Goal: Task Accomplishment & Management: Manage account settings

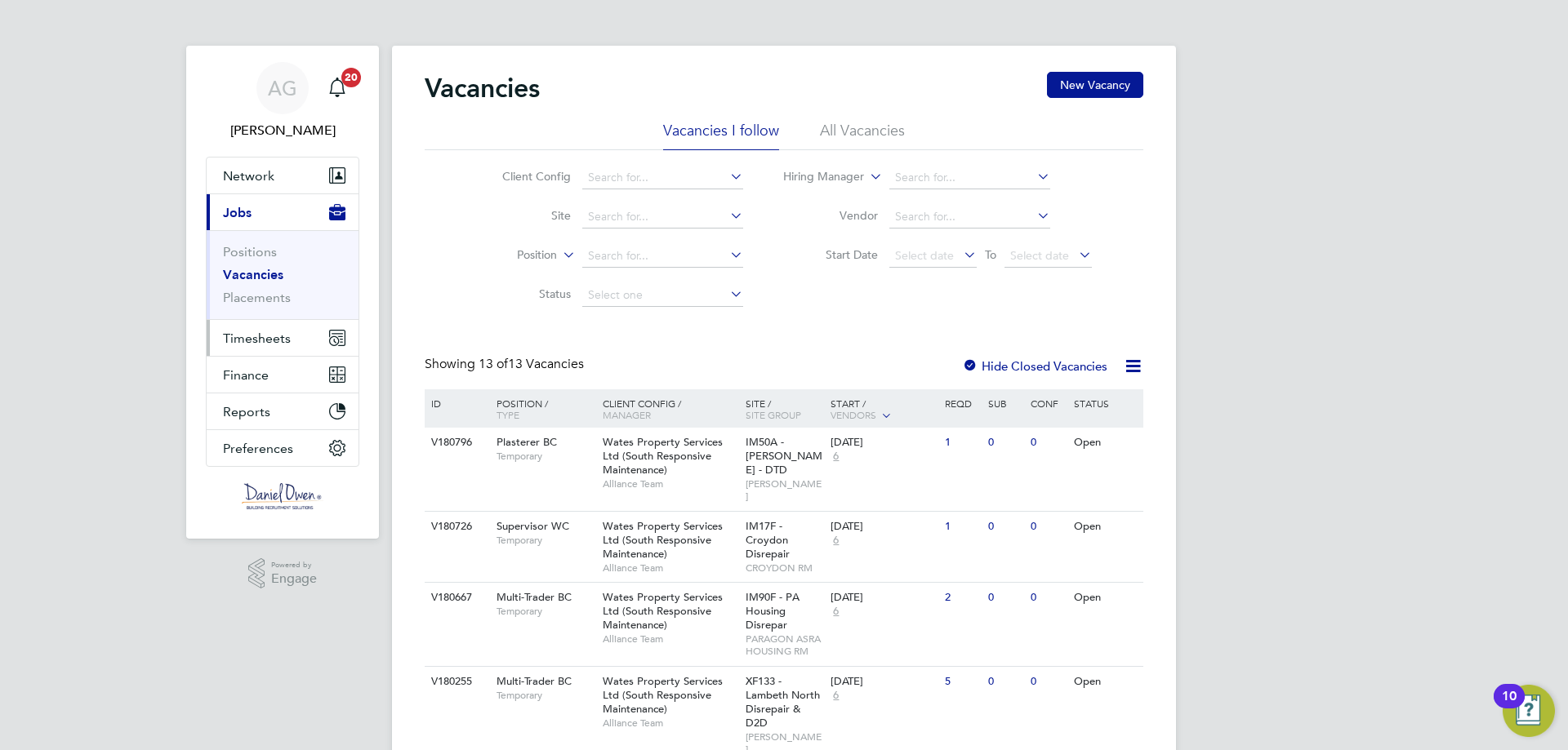
click at [275, 340] on span "Timesheets" at bounding box center [256, 338] width 67 height 15
click at [227, 346] on span "Timesheets" at bounding box center [256, 338] width 67 height 15
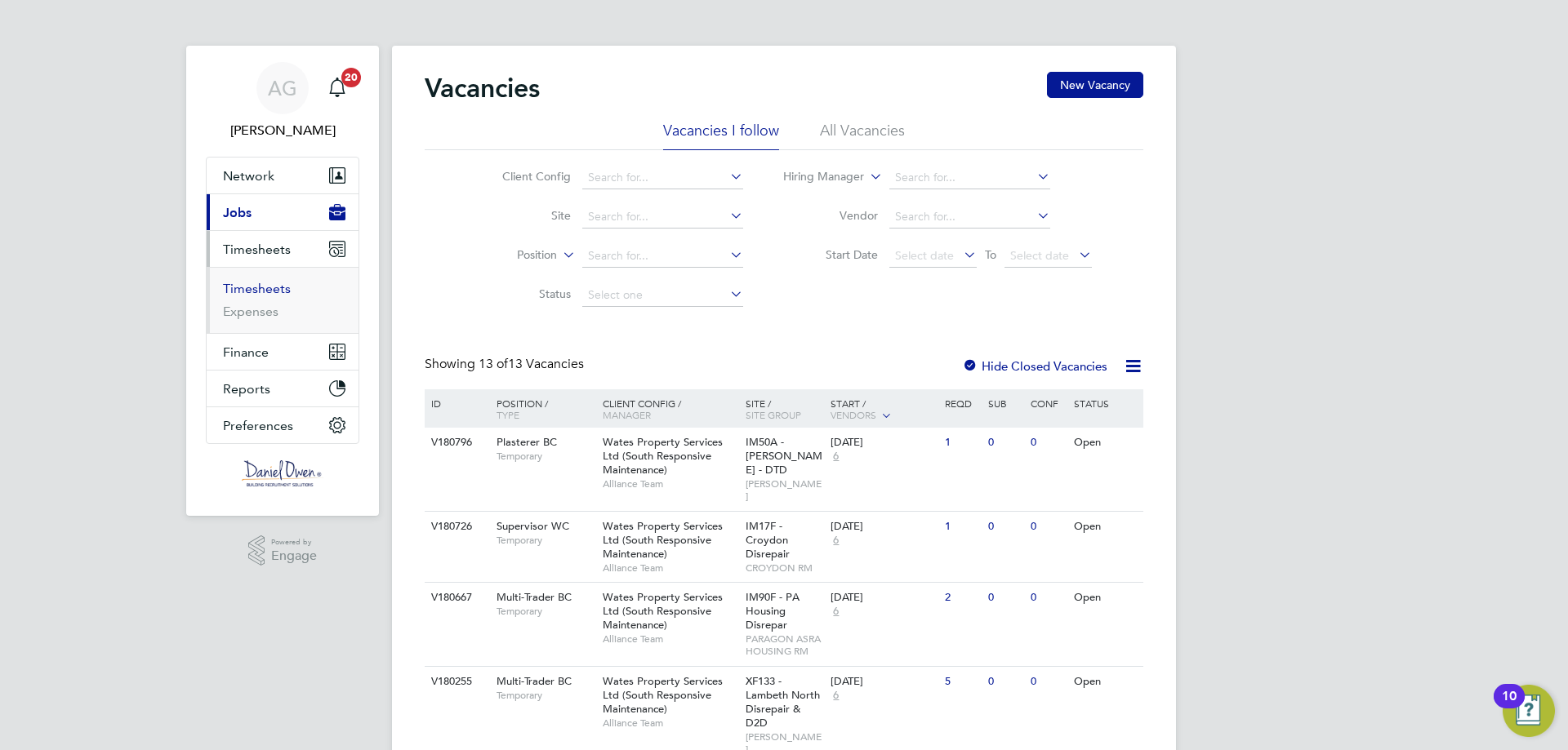
click at [267, 295] on link "Timesheets" at bounding box center [256, 288] width 67 height 15
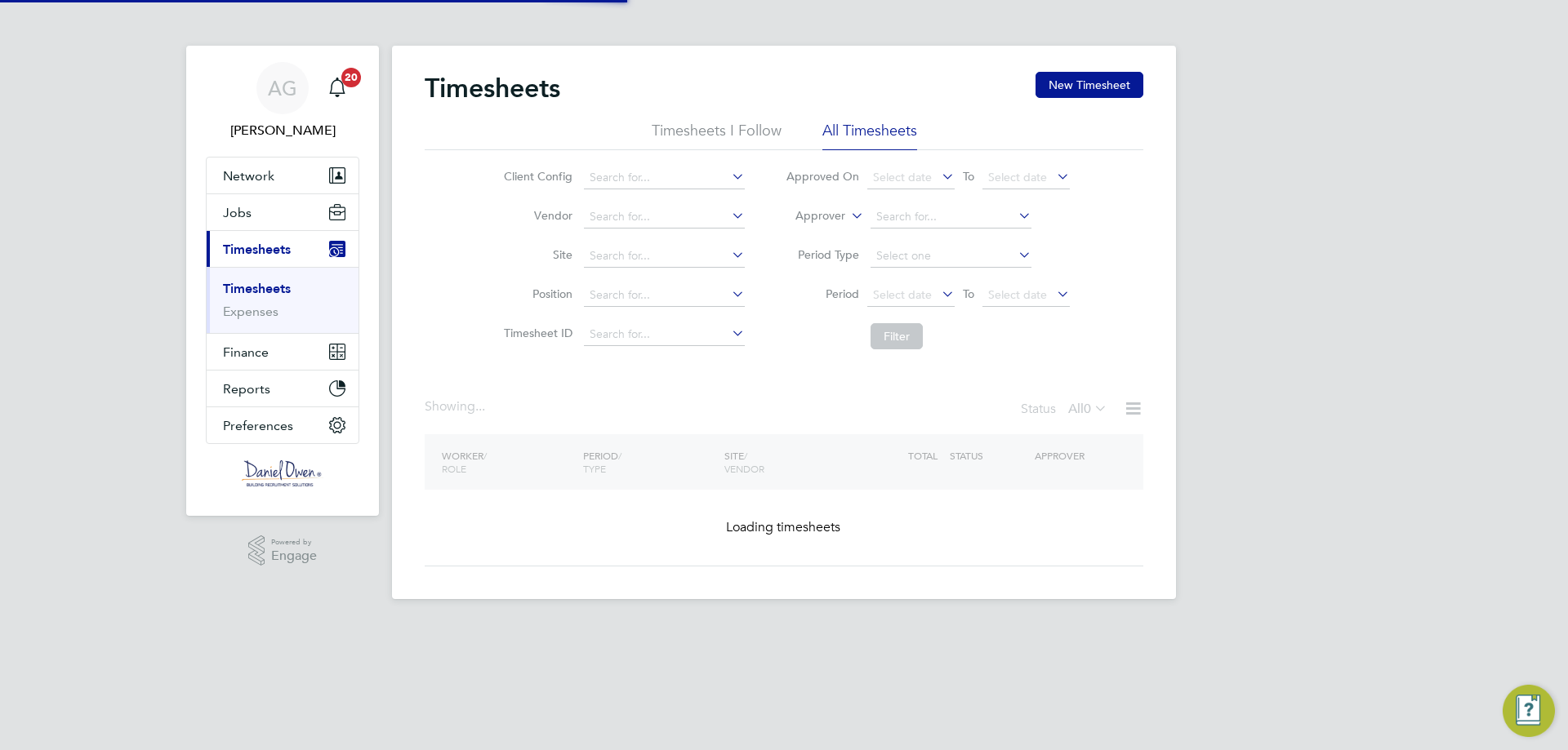
click at [830, 221] on label "Approver" at bounding box center [808, 216] width 73 height 16
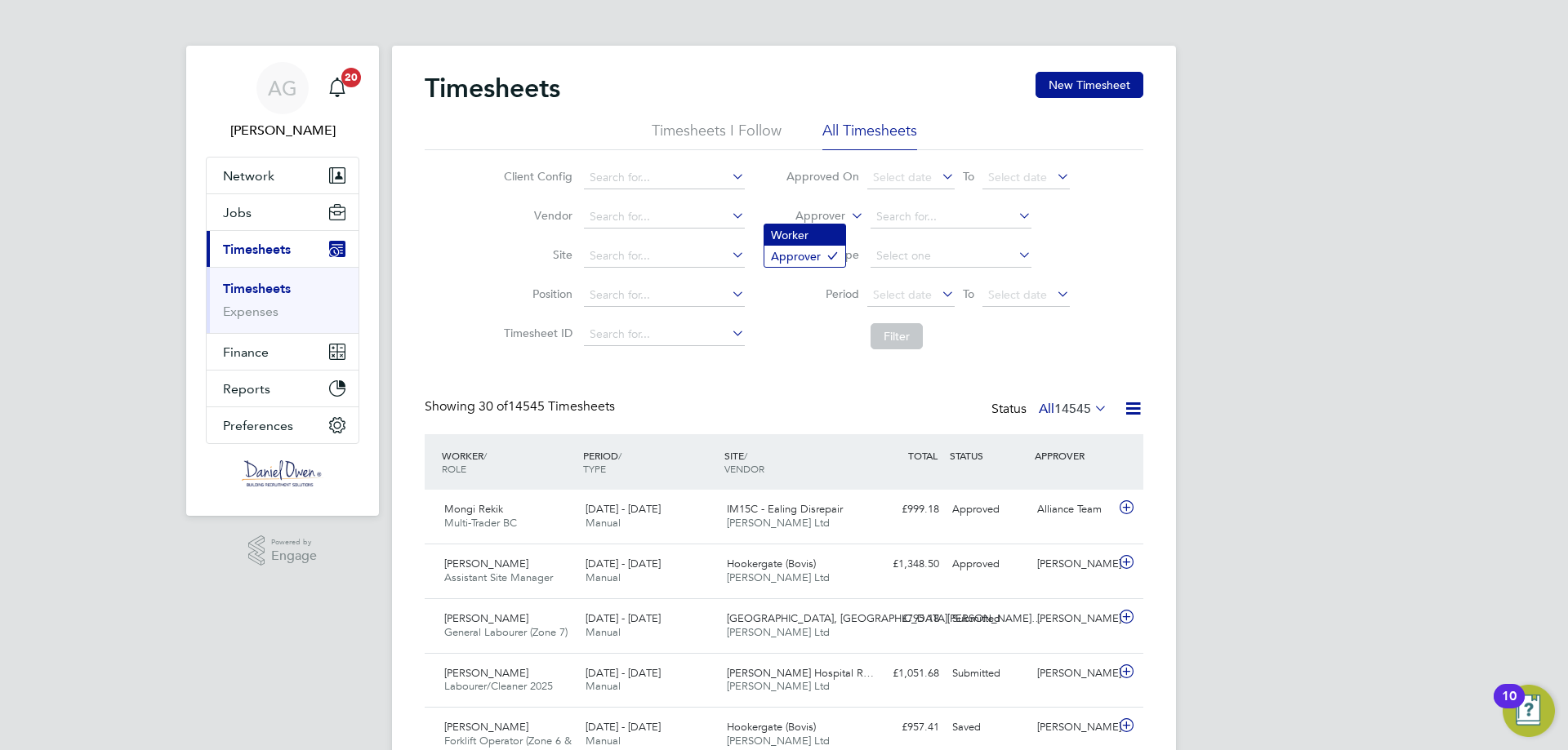
click at [826, 238] on li "Worker" at bounding box center [805, 234] width 81 height 21
click at [874, 222] on input at bounding box center [951, 217] width 161 height 23
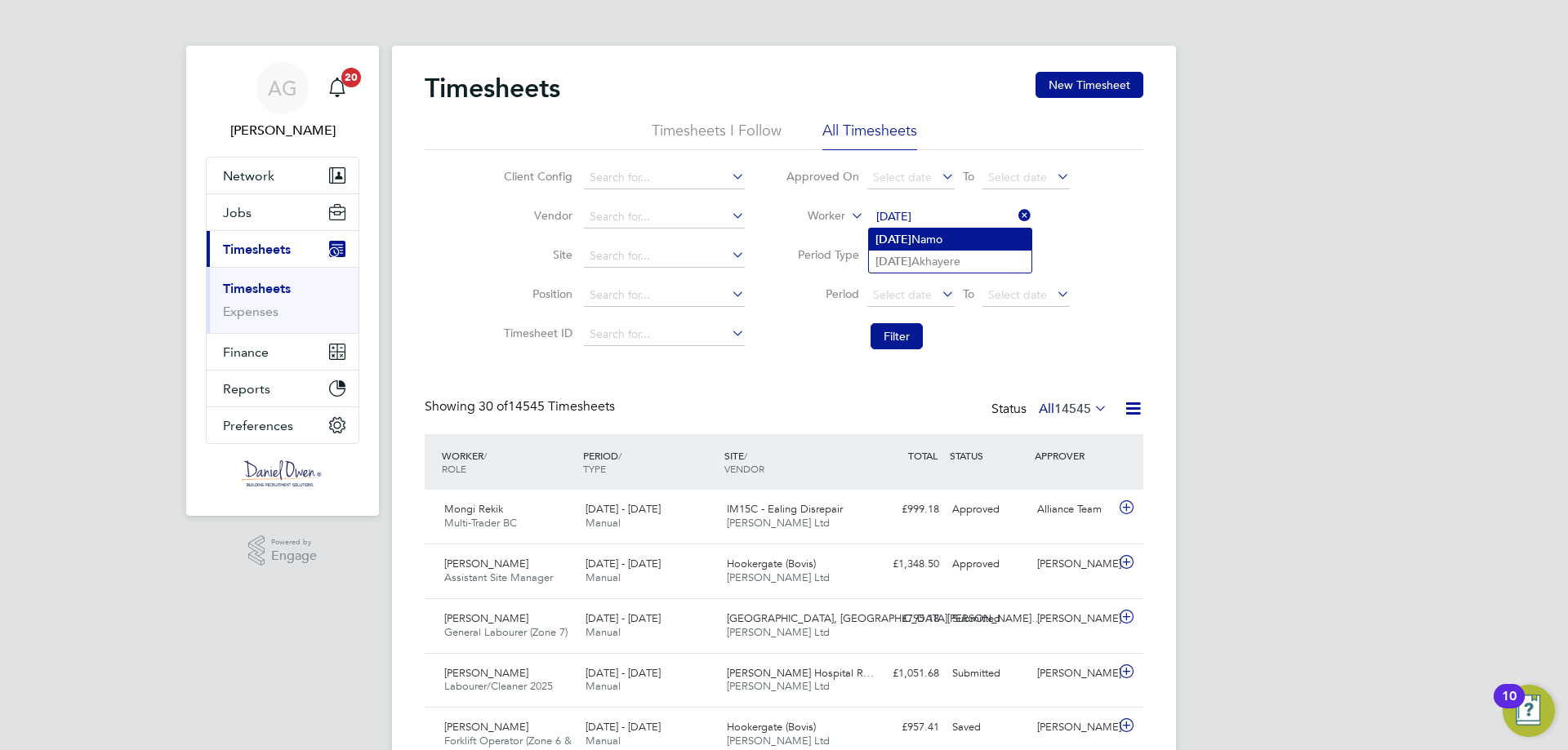
click at [964, 248] on li "Monday Namo" at bounding box center [950, 239] width 163 height 22
type input "Monday Namo"
click at [959, 210] on input at bounding box center [951, 217] width 161 height 23
click at [953, 260] on li "Monday Akhayere" at bounding box center [950, 261] width 163 height 22
type input "[DATE] Akhayere"
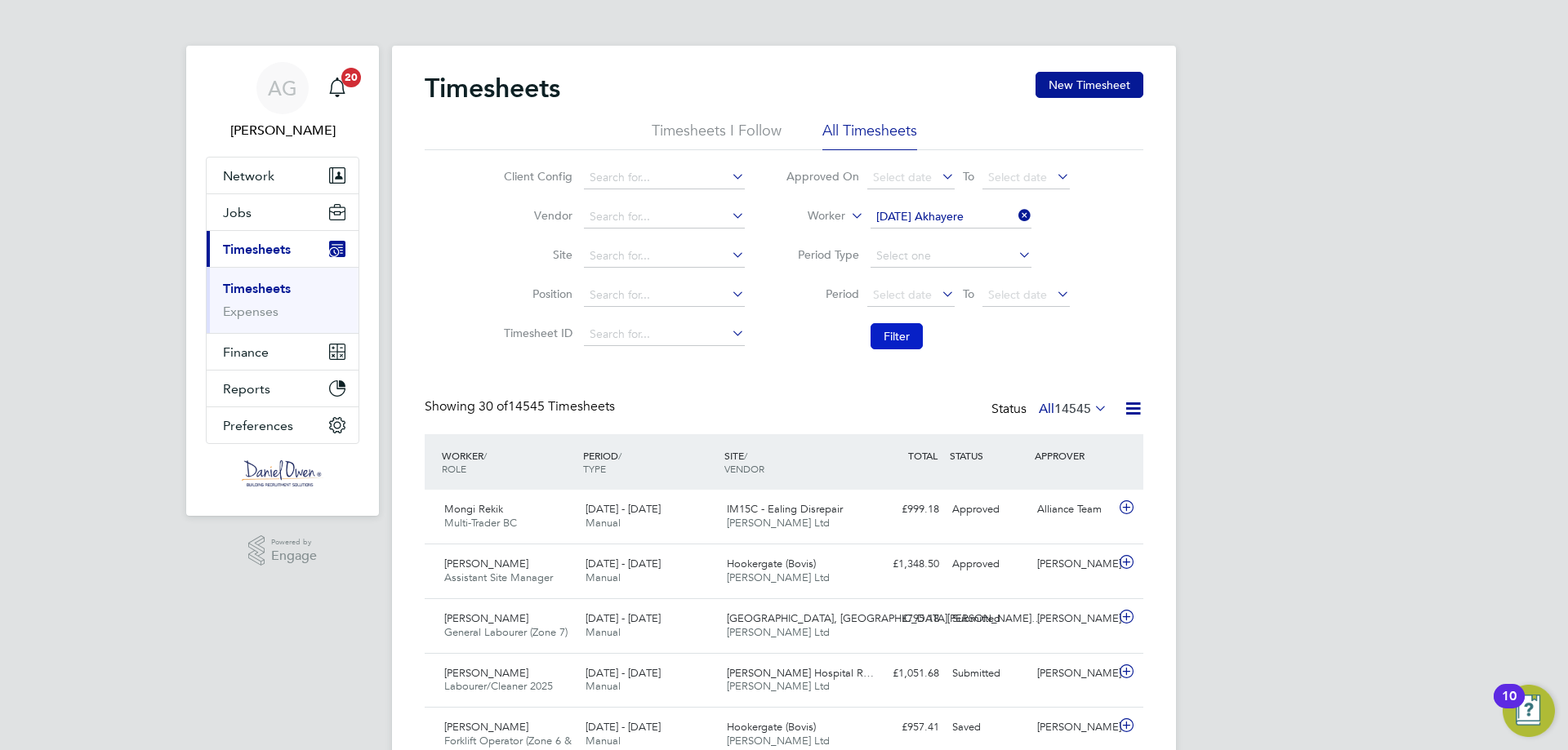
click at [910, 329] on button "Filter" at bounding box center [897, 336] width 52 height 26
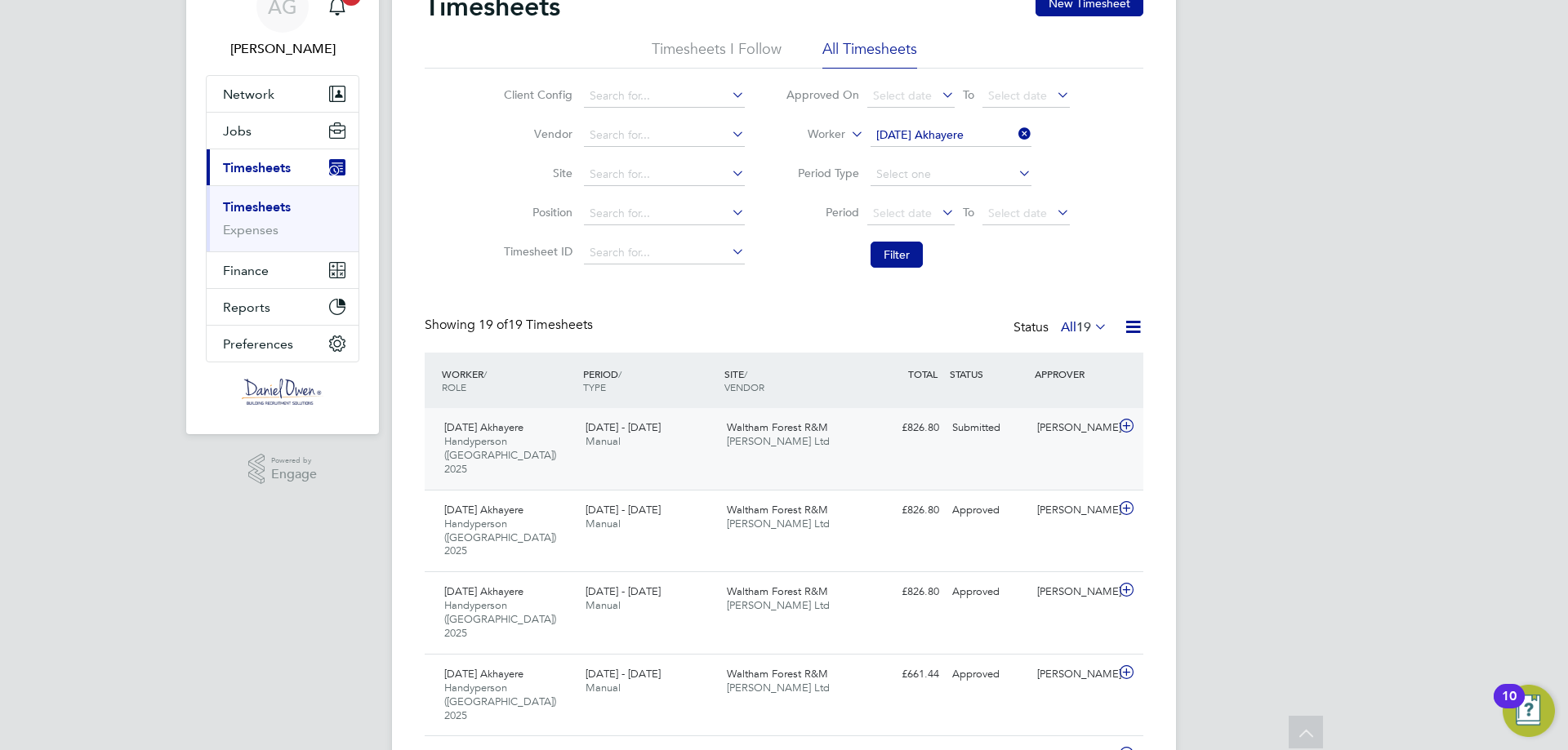
click at [1016, 464] on div "Monday Akhayere Handyperson (London) 2025 13 - 19 Sep 2025 13 - 19 Sep 2025 Man…" at bounding box center [784, 448] width 718 height 82
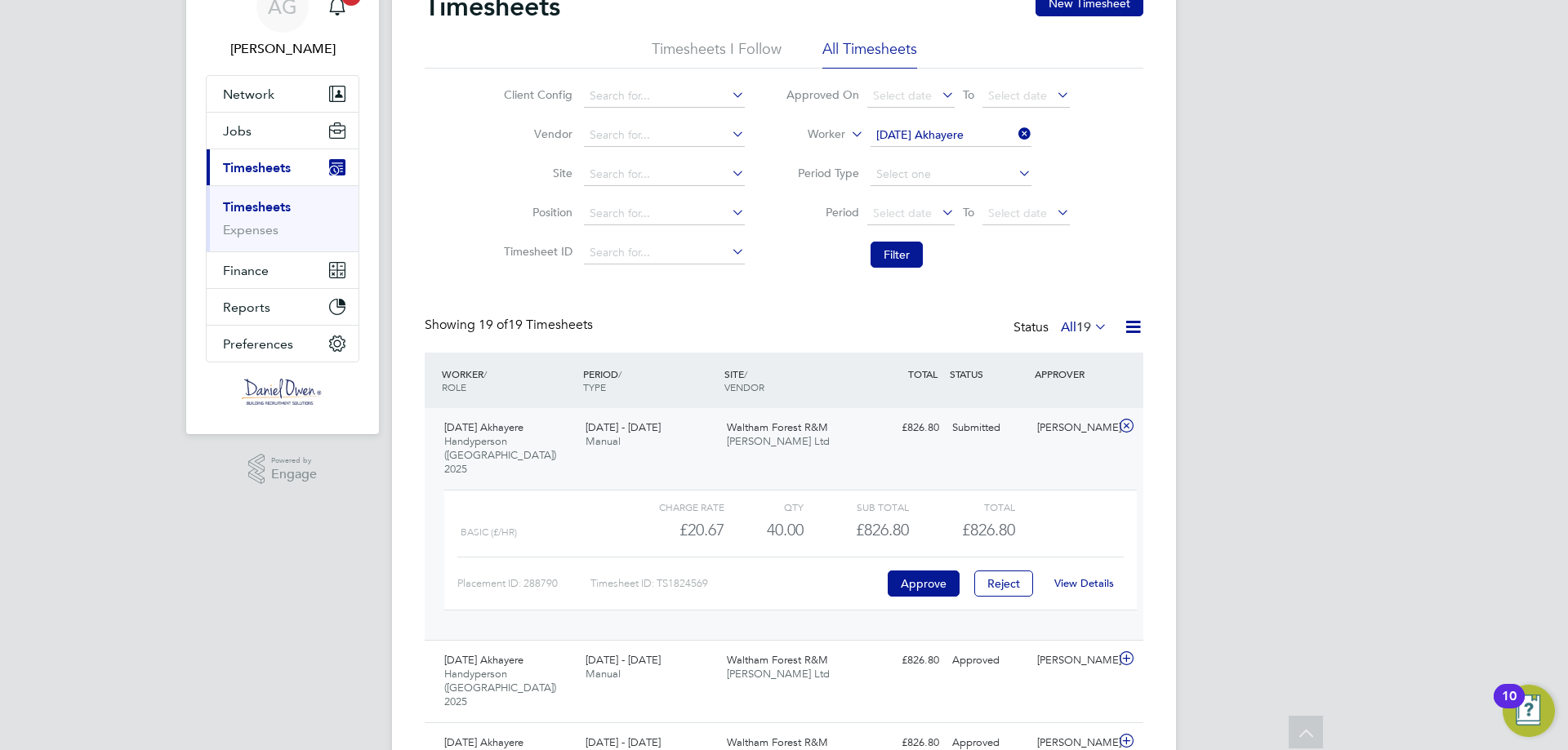
click at [1083, 576] on link "View Details" at bounding box center [1084, 583] width 60 height 13
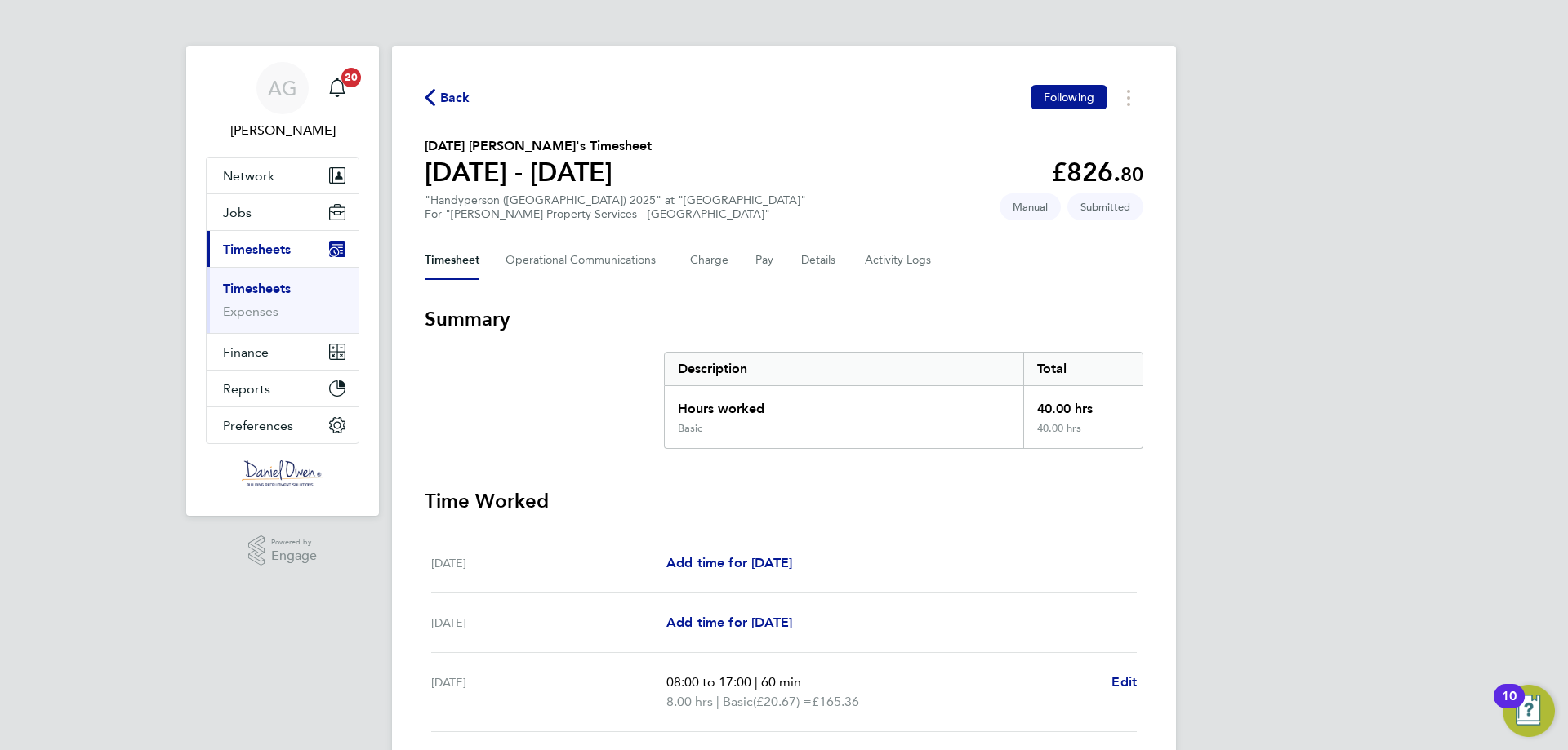
scroll to position [163, 0]
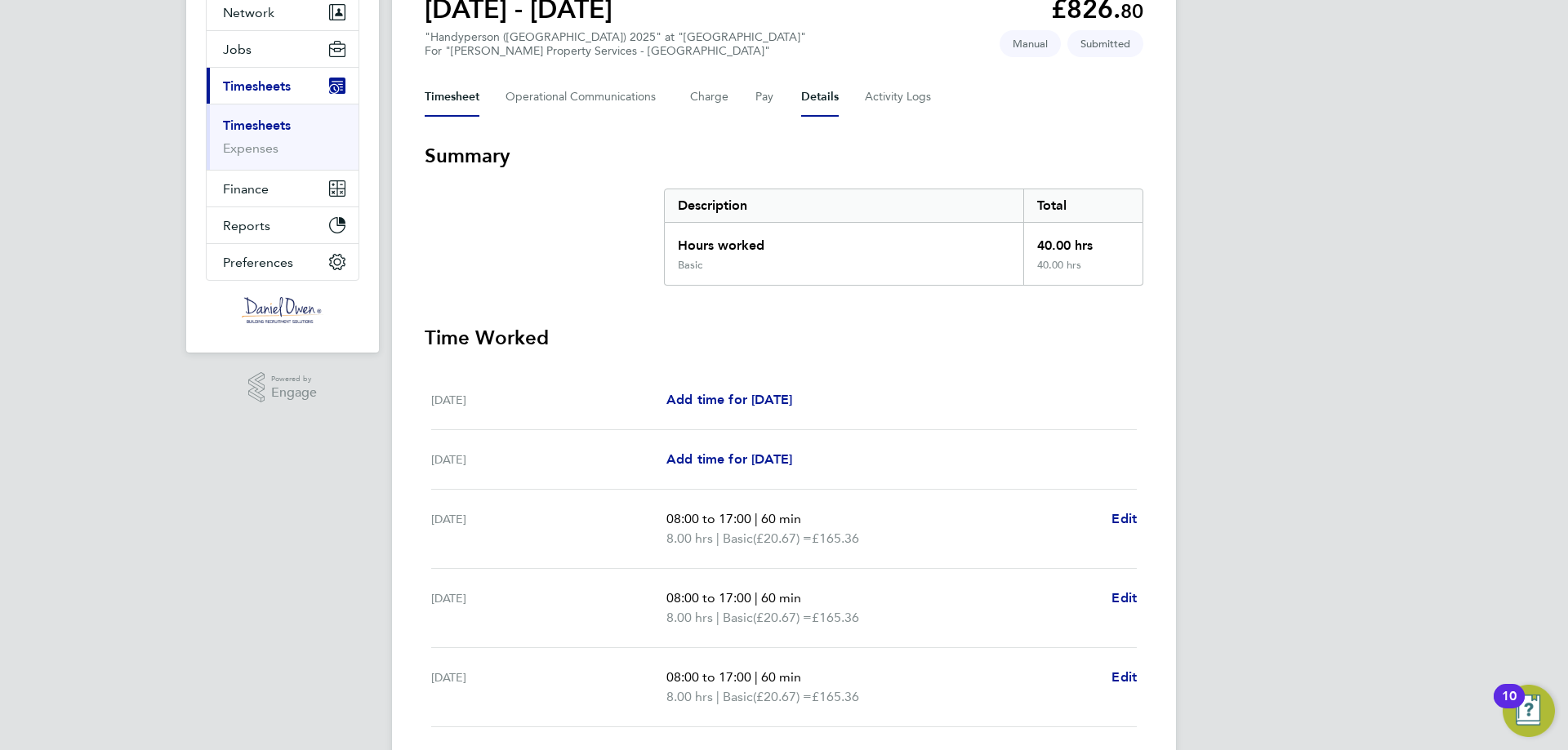
click at [815, 91] on button "Details" at bounding box center [819, 97] width 38 height 39
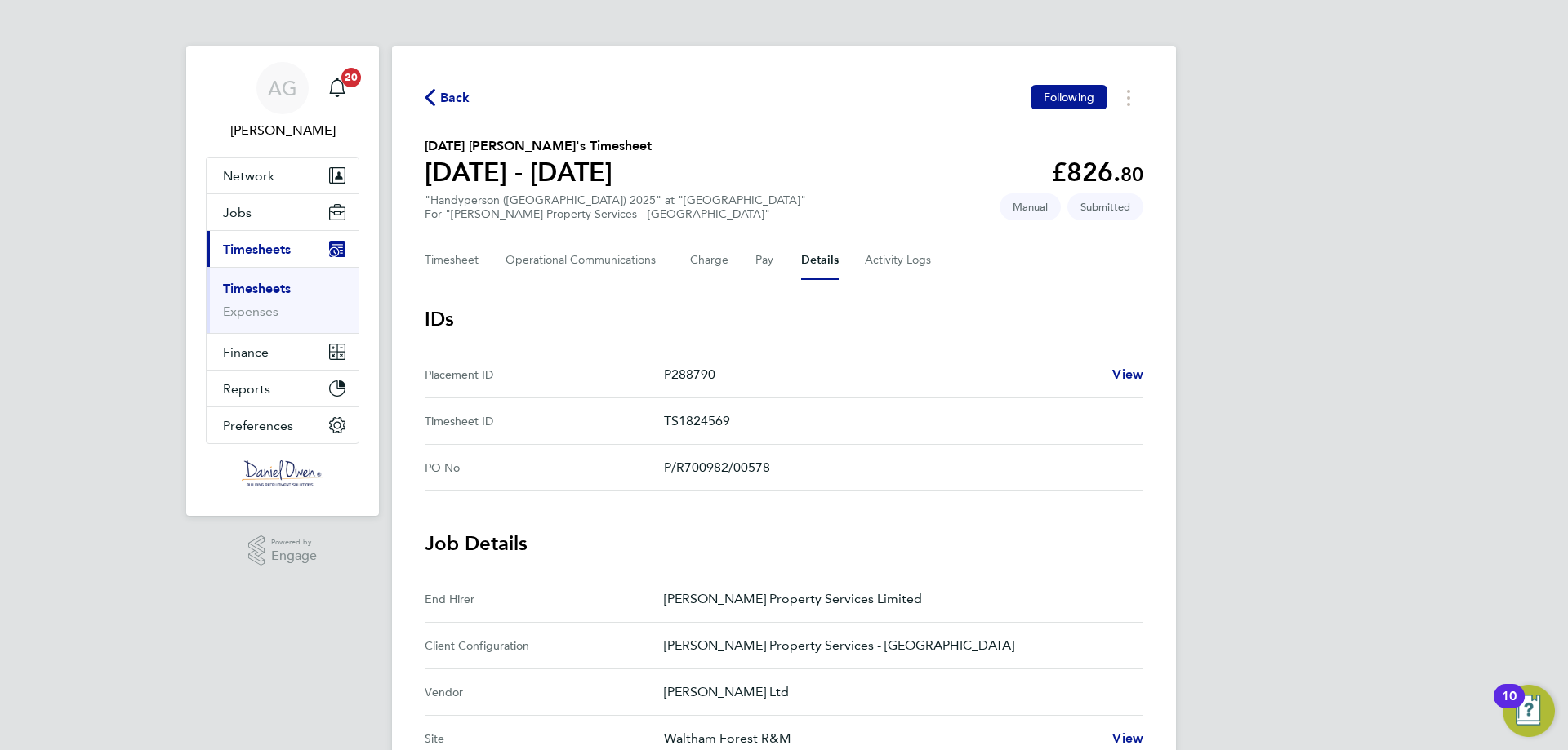
scroll to position [326, 0]
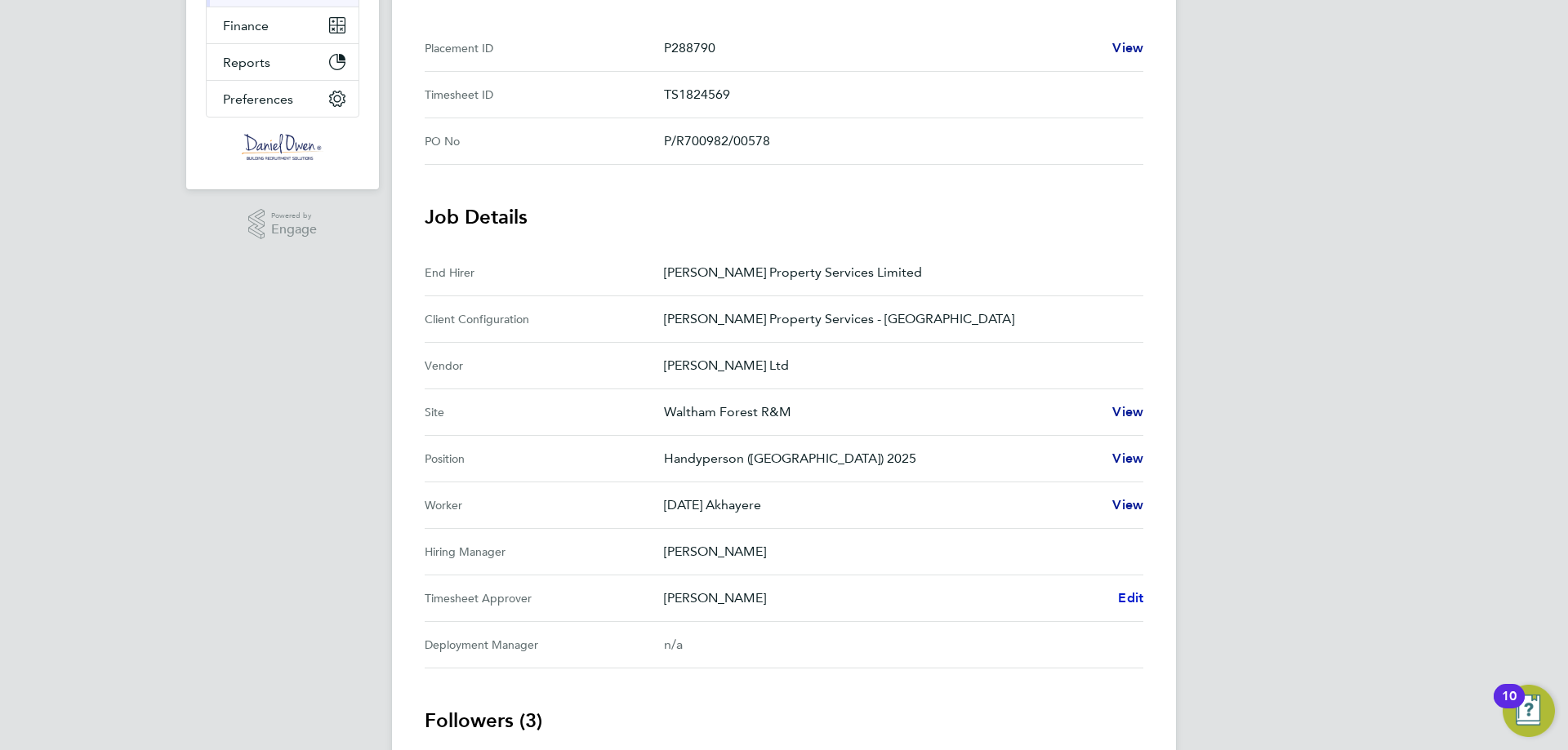
click at [1133, 600] on span "Edit" at bounding box center [1130, 597] width 25 height 15
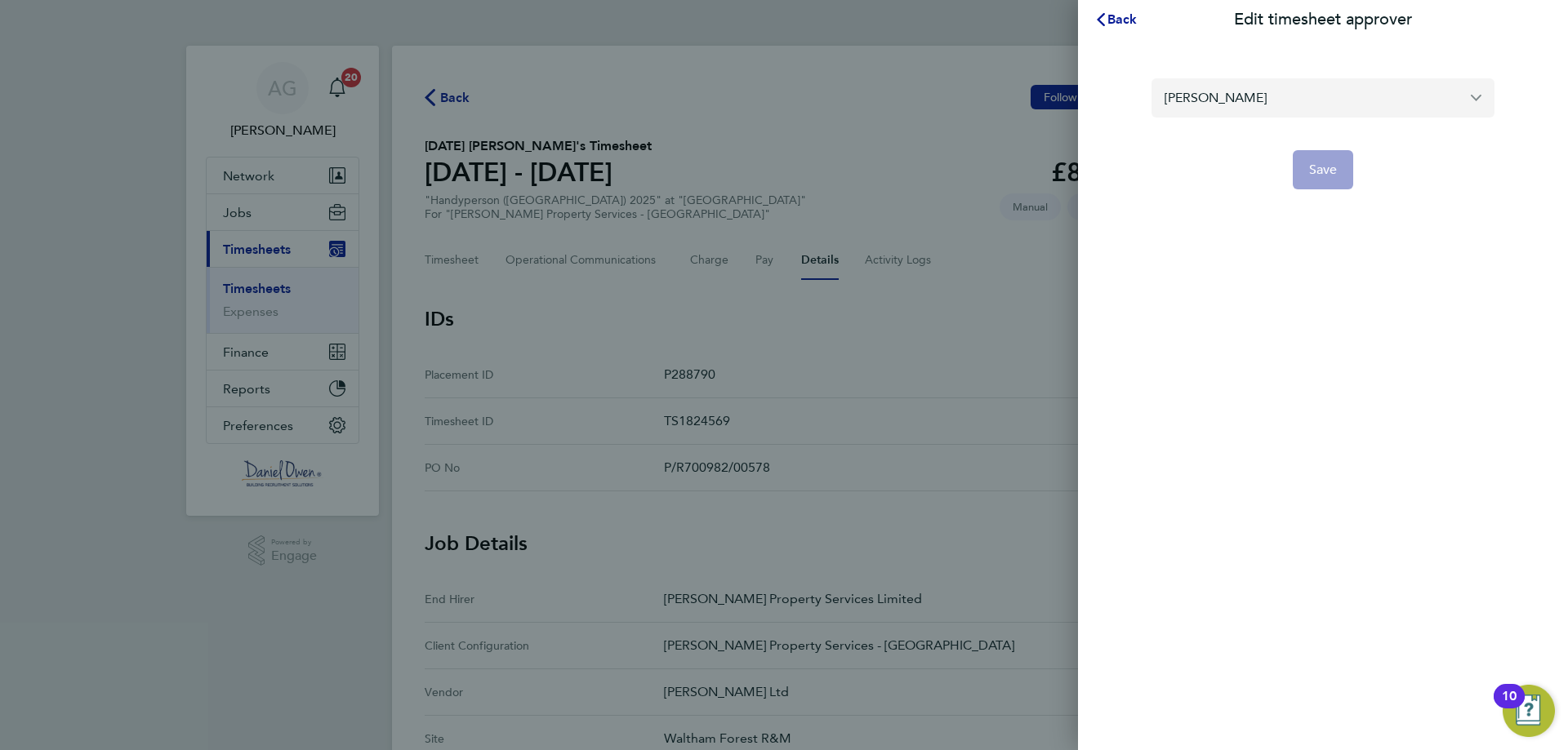
click at [1226, 89] on input "[PERSON_NAME]" at bounding box center [1323, 98] width 343 height 39
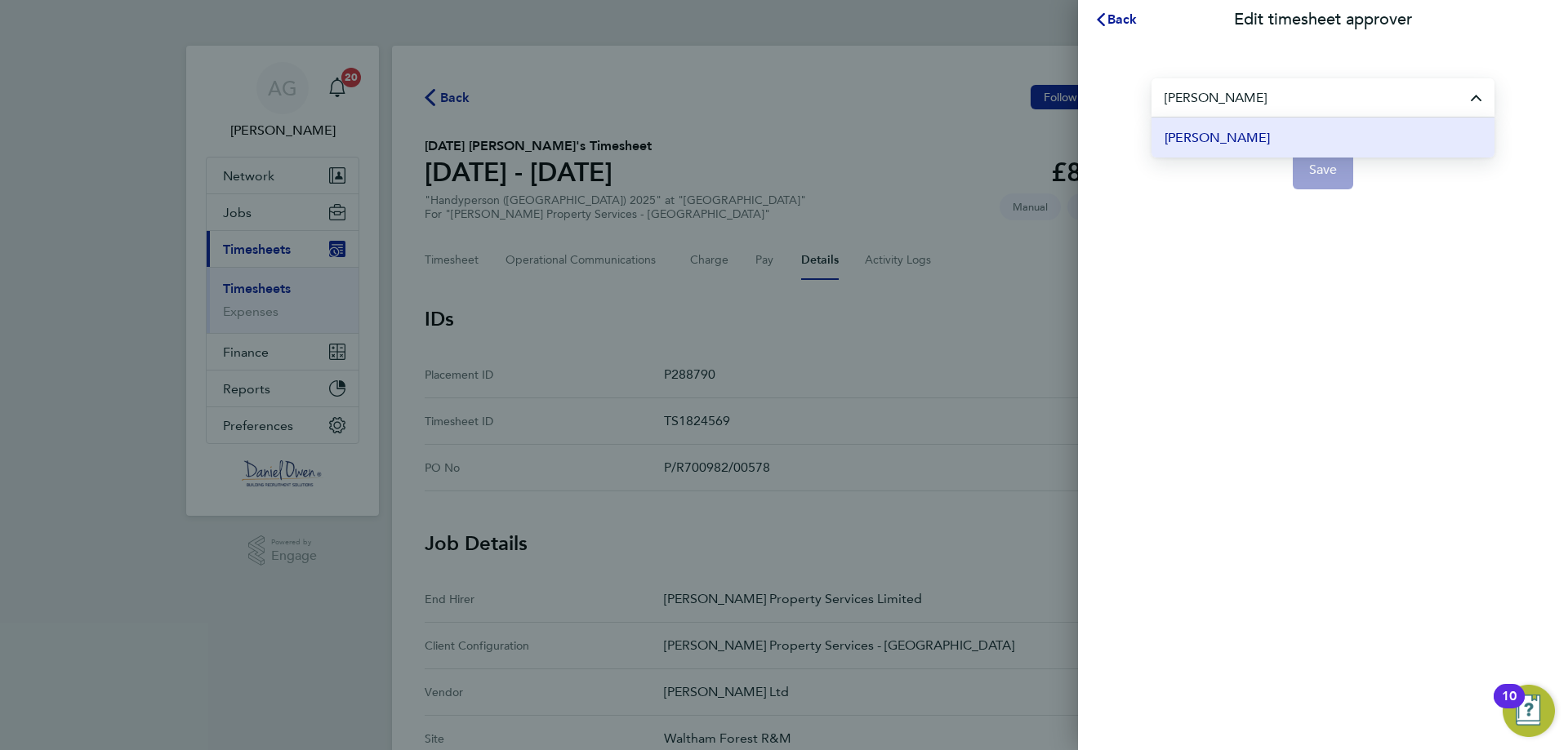
click at [1290, 136] on li "[PERSON_NAME]" at bounding box center [1323, 137] width 343 height 40
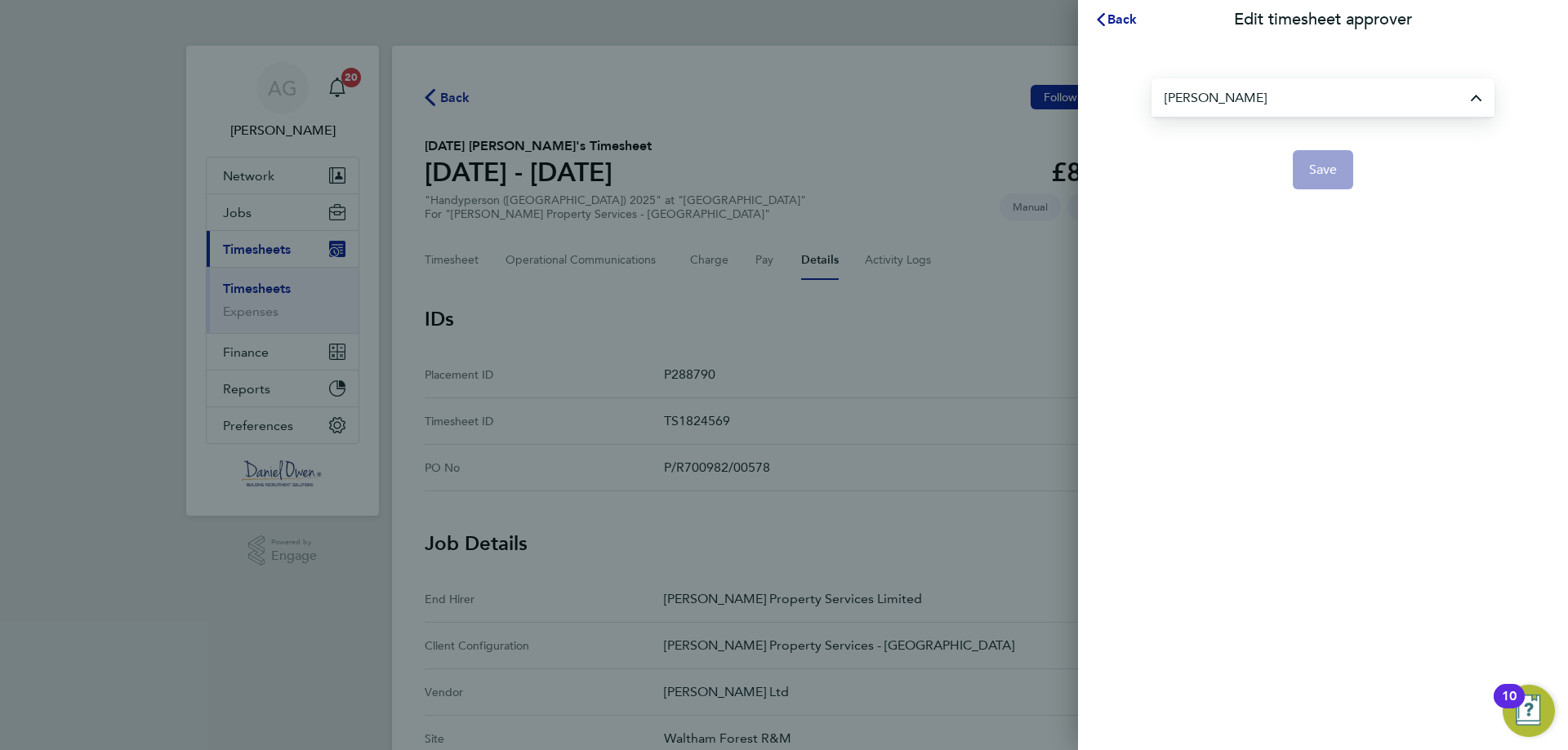
type input "[PERSON_NAME]"
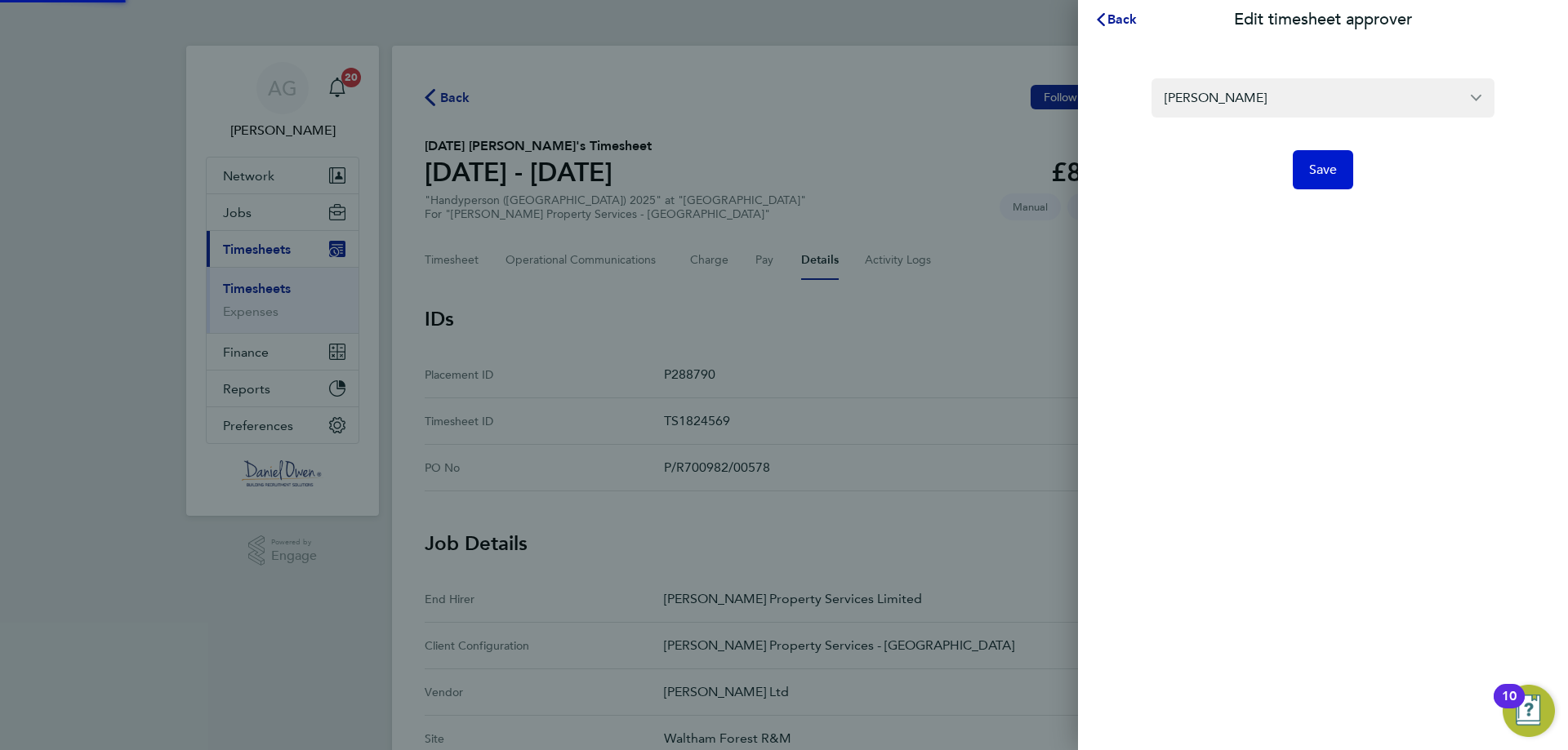
click at [1322, 178] on button "Save" at bounding box center [1323, 169] width 62 height 39
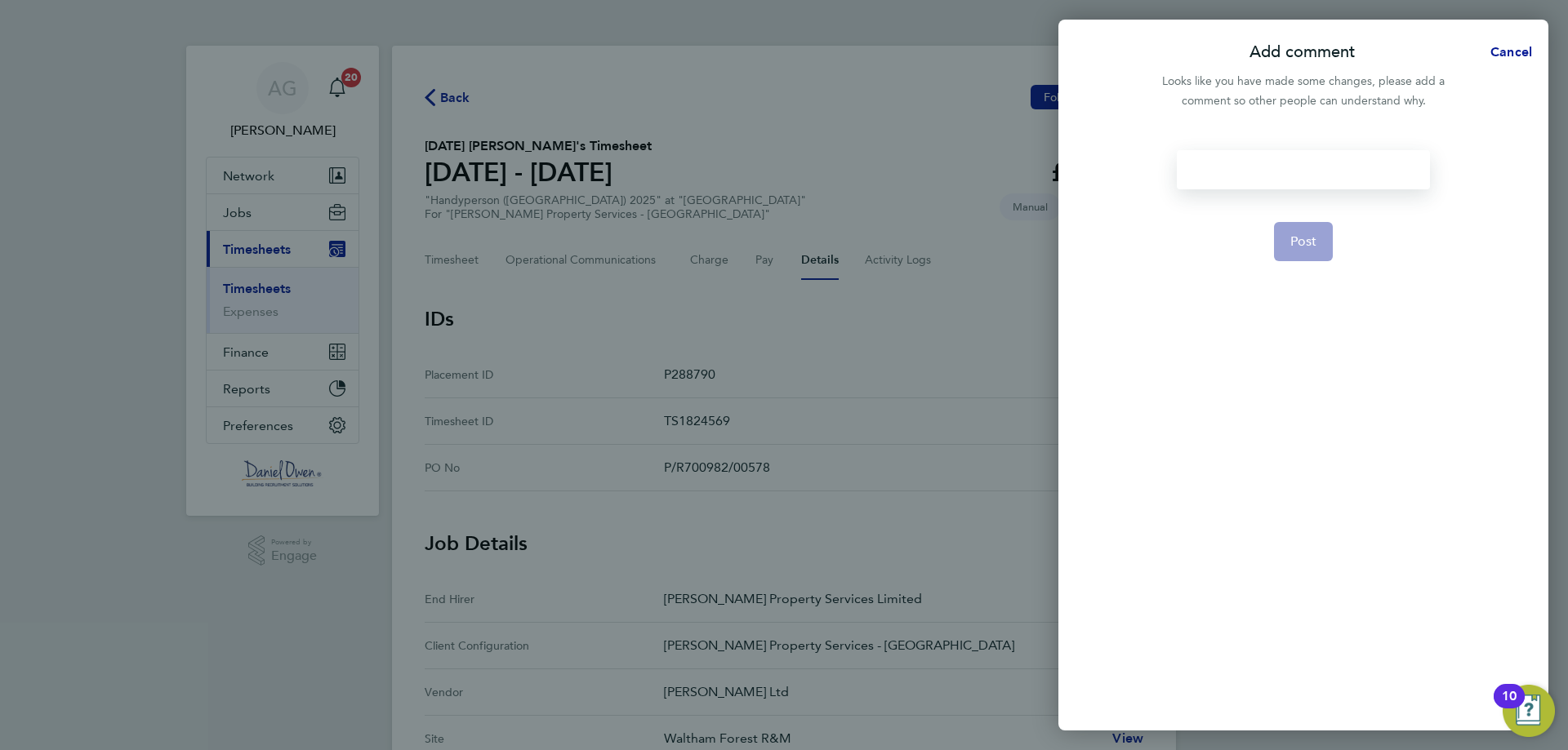
click at [1287, 178] on div at bounding box center [1302, 169] width 252 height 39
click at [1290, 179] on div at bounding box center [1302, 169] width 252 height 39
click at [1304, 245] on span "Post" at bounding box center [1304, 241] width 27 height 16
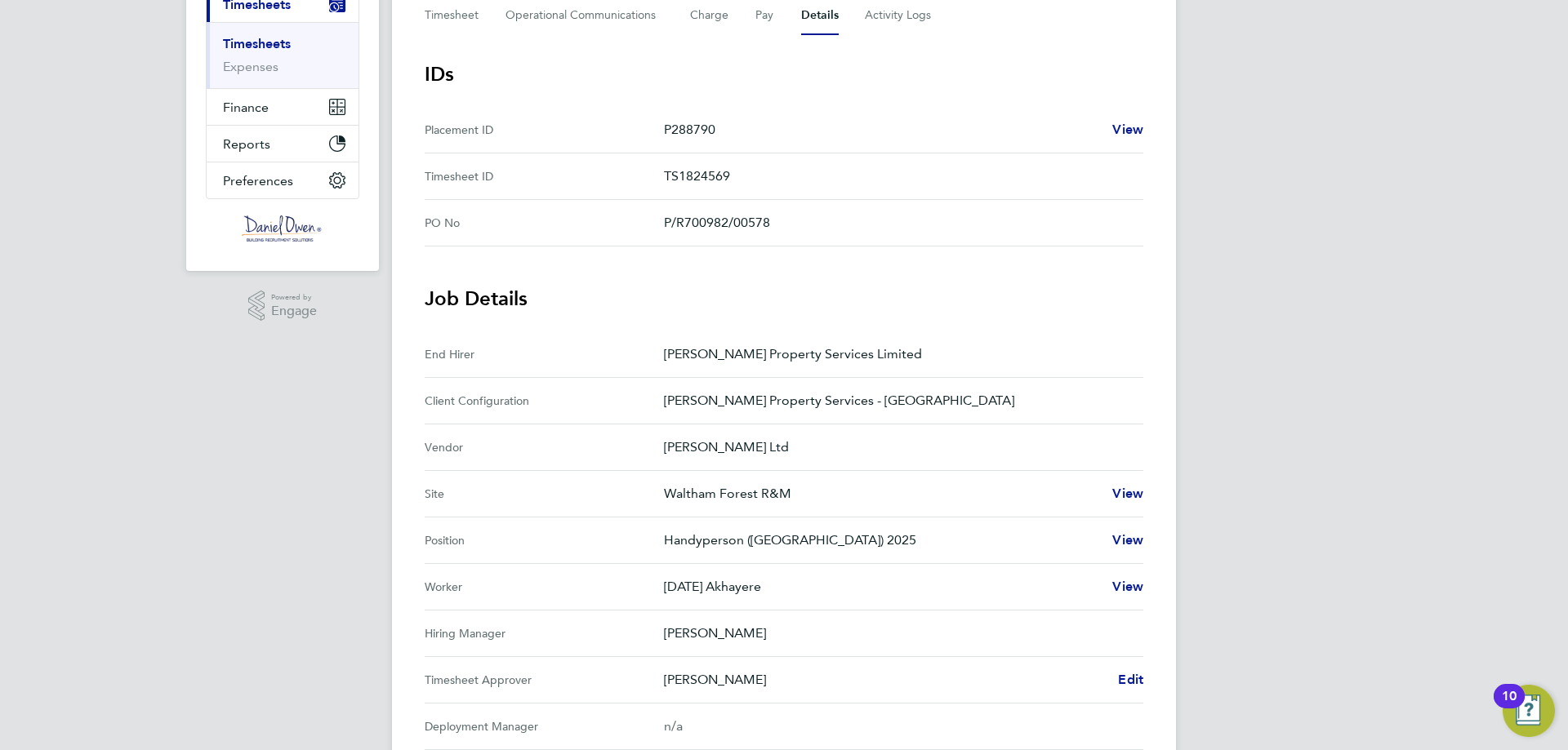
scroll to position [408, 0]
